Goal: Transaction & Acquisition: Purchase product/service

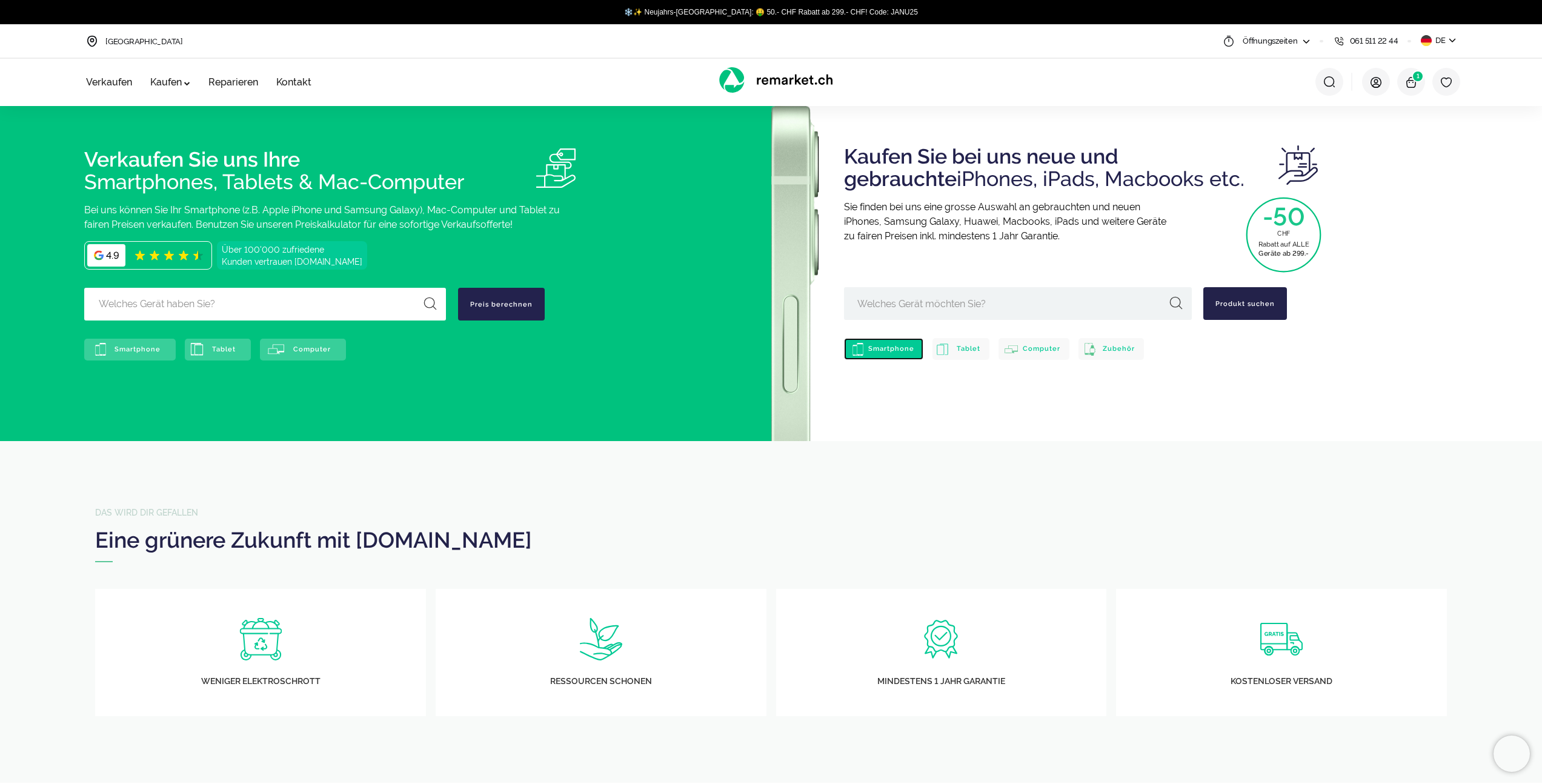
click at [856, 347] on link "Smartphone" at bounding box center [884, 349] width 79 height 22
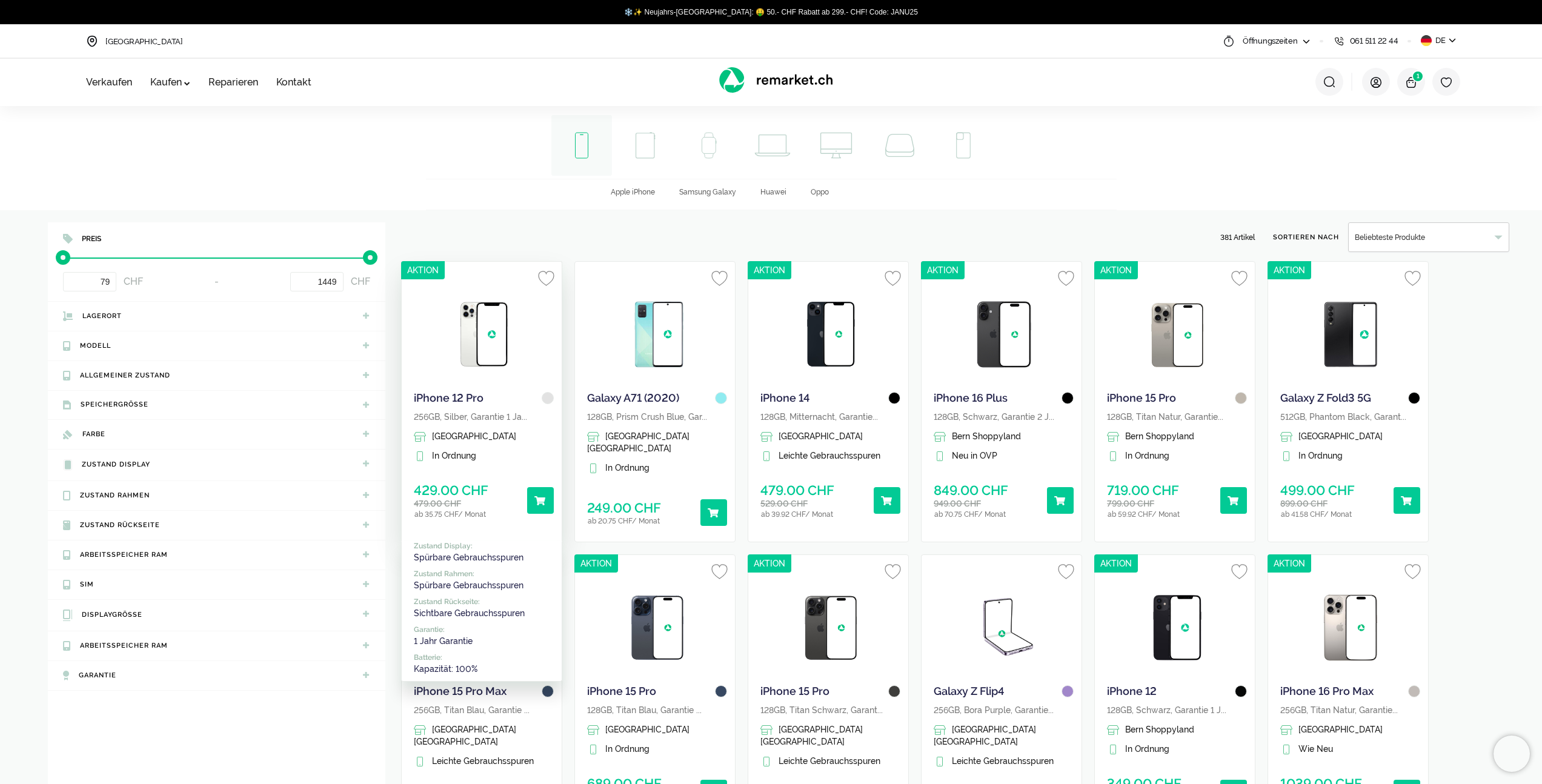
click at [516, 316] on img at bounding box center [484, 334] width 73 height 91
